Goal: Information Seeking & Learning: Learn about a topic

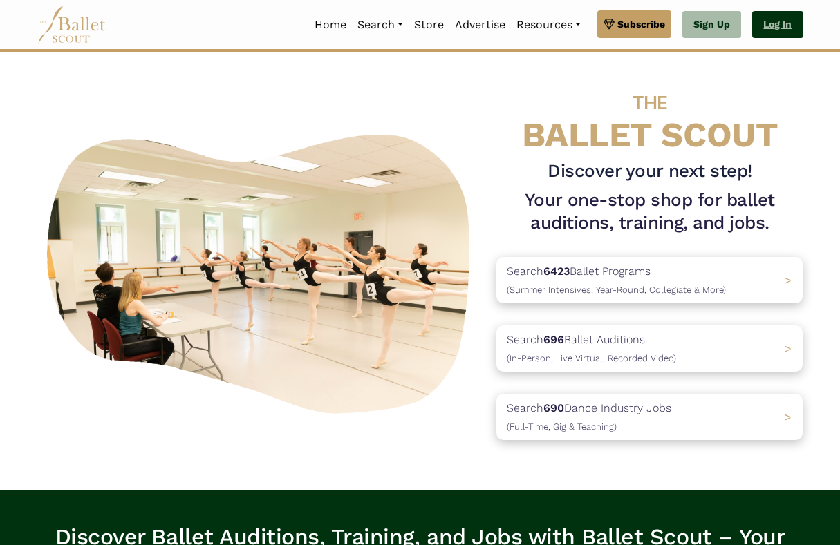
click at [780, 32] on link "Log In" at bounding box center [777, 25] width 50 height 28
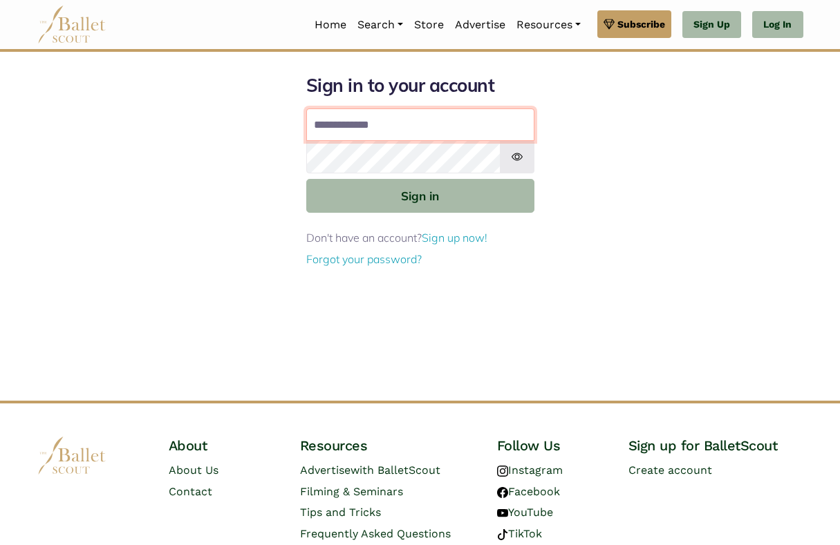
type input "**********"
click at [419, 195] on button "Sign in" at bounding box center [420, 196] width 228 height 34
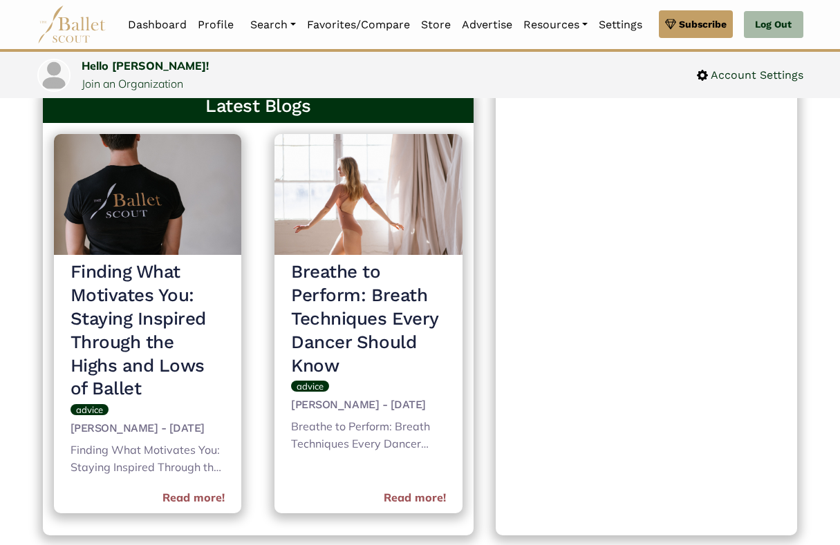
scroll to position [575, 0]
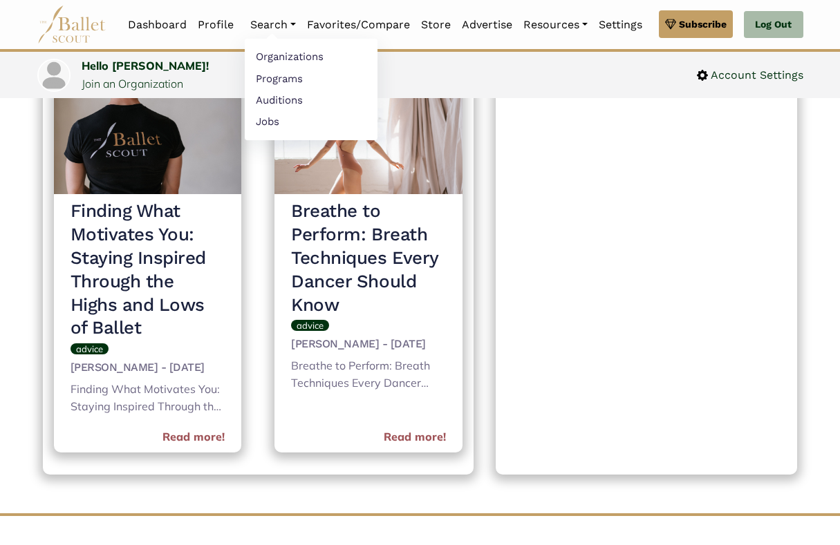
click at [269, 138] on ul "Organizations Programs Auditions Jobs" at bounding box center [311, 90] width 133 height 102
click at [269, 123] on link "Jobs" at bounding box center [311, 121] width 133 height 21
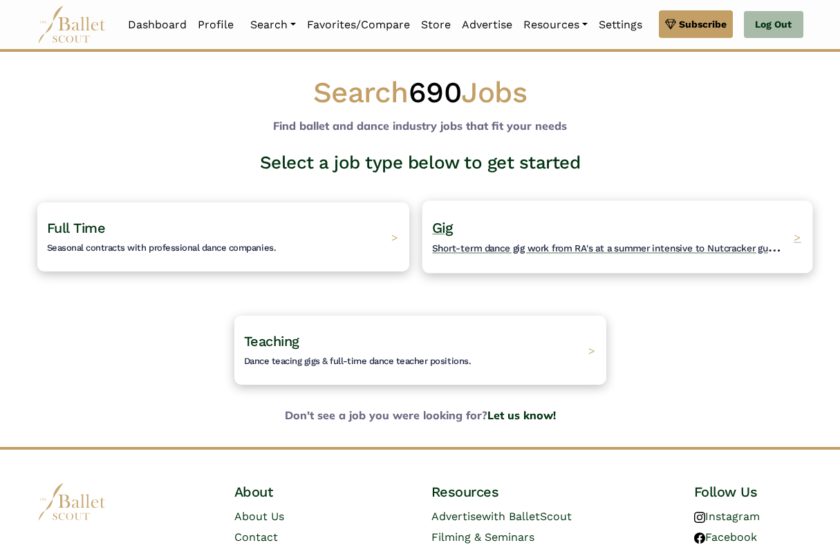
click at [480, 243] on span "Short-term dance gig work from RA's at a summer intensive to Nutcracker guestin…" at bounding box center [617, 246] width 370 height 17
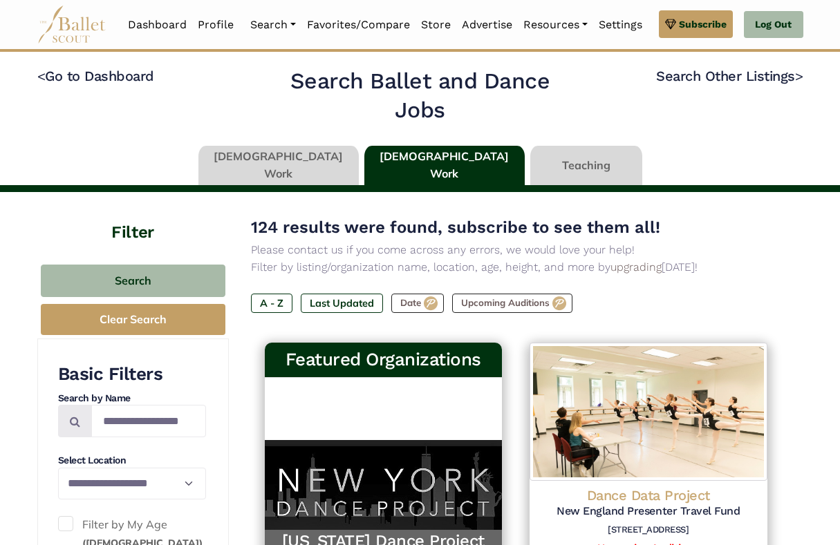
click at [293, 164] on link at bounding box center [278, 165] width 160 height 39
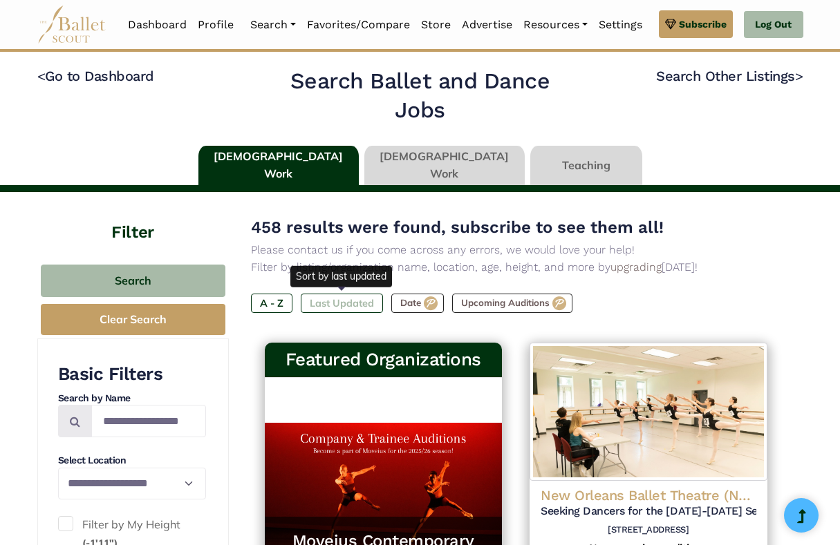
click at [341, 304] on label "Last Updated" at bounding box center [342, 303] width 82 height 19
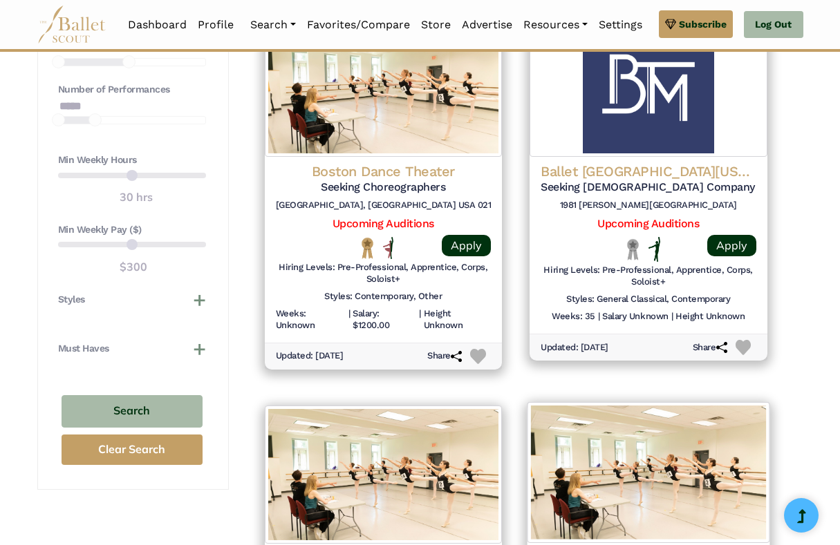
scroll to position [706, 0]
